Goal: Task Accomplishment & Management: Use online tool/utility

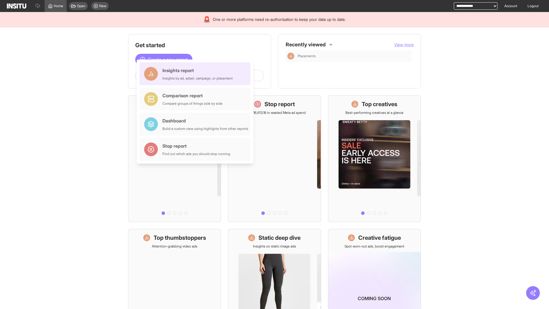
click at [196, 74] on div "Insights report Insights by ad, adset, campaign, or placement" at bounding box center [197, 74] width 70 height 14
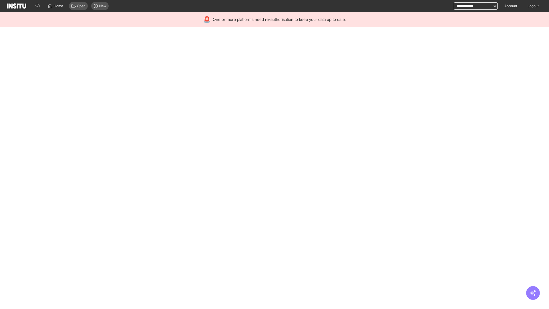
select select "**"
